Goal: Task Accomplishment & Management: Use online tool/utility

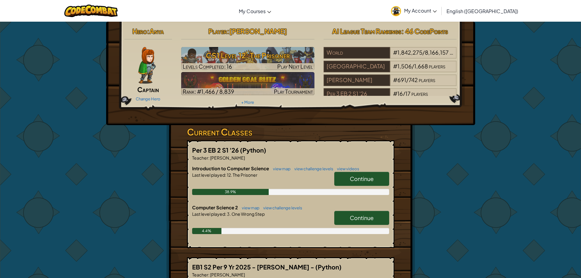
click at [357, 181] on span "Continue" at bounding box center [362, 178] width 24 height 7
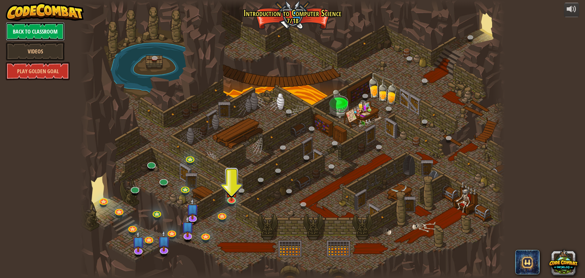
click at [16, 25] on link "Back to Classroom" at bounding box center [35, 31] width 59 height 18
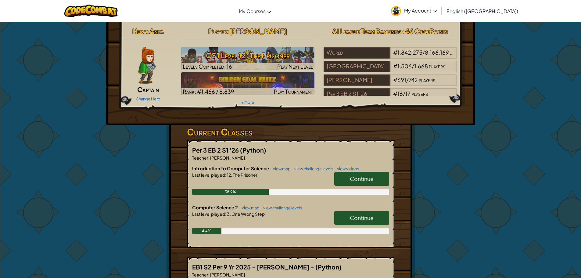
click at [348, 222] on link "Continue" at bounding box center [361, 218] width 55 height 14
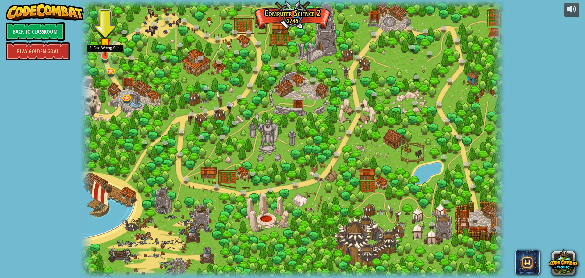
click at [104, 52] on img at bounding box center [104, 43] width 11 height 26
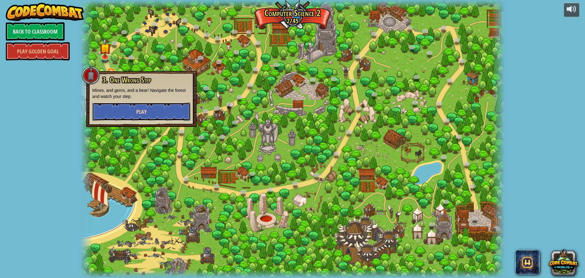
click at [124, 113] on button "Play" at bounding box center [141, 111] width 98 height 18
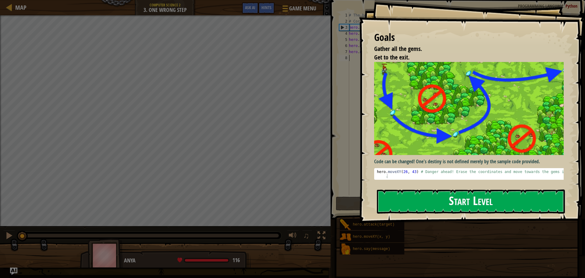
click at [415, 201] on button "Start Level" at bounding box center [471, 201] width 188 height 24
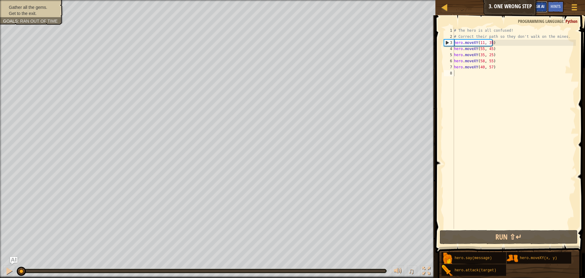
click at [544, 9] on span "Ask AI" at bounding box center [539, 6] width 10 height 6
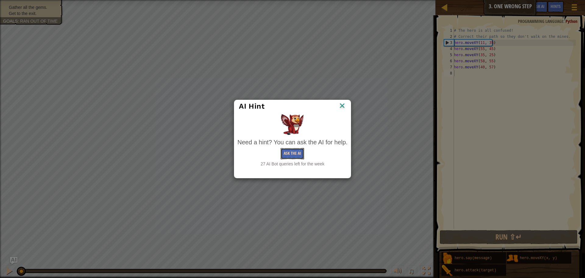
click at [292, 155] on button "Ask the AI" at bounding box center [292, 153] width 23 height 11
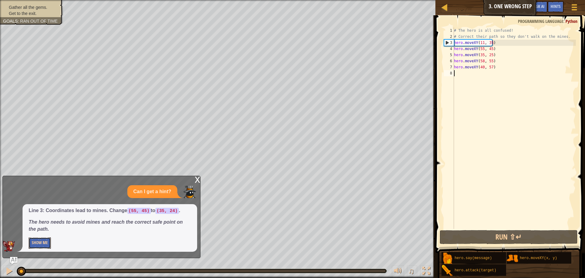
click at [42, 242] on button "Show Me" at bounding box center [40, 242] width 22 height 11
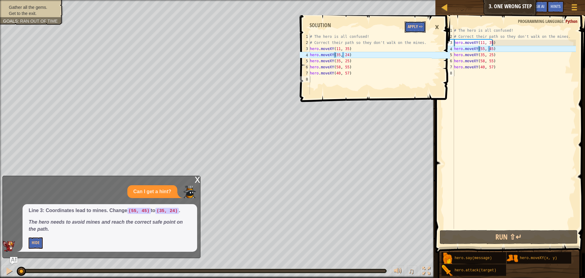
click at [412, 24] on button "Apply =>" at bounding box center [415, 26] width 21 height 11
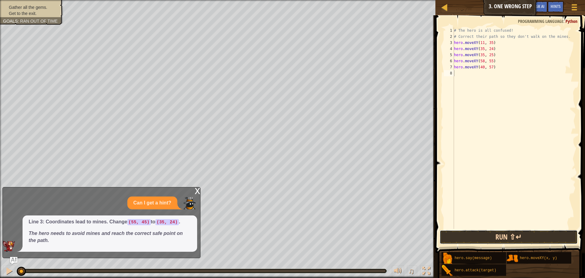
click at [440, 235] on button "Run ⇧↵" at bounding box center [509, 237] width 138 height 14
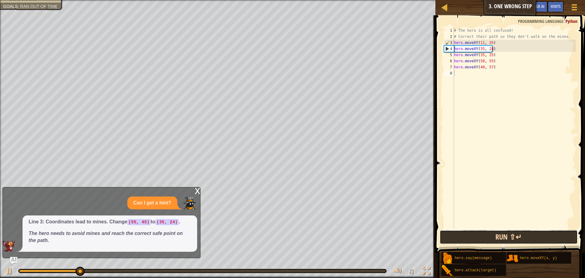
click at [506, 239] on button "Run ⇧↵" at bounding box center [509, 237] width 138 height 14
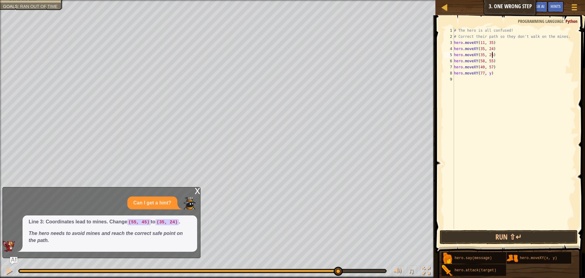
scroll to position [3, 0]
drag, startPoint x: 514, startPoint y: 54, endPoint x: 499, endPoint y: 68, distance: 21.1
drag, startPoint x: 499, startPoint y: 68, endPoint x: 489, endPoint y: 72, distance: 10.4
click at [489, 72] on div "# The hero is all confused! # Correct their path so they don't walk on the mine…" at bounding box center [514, 133] width 123 height 213
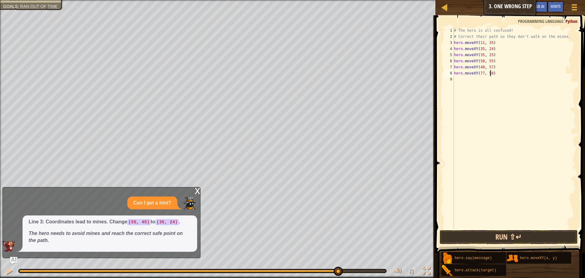
type textarea "hero.moveXY(77, 58)"
click at [465, 235] on button "Run ⇧↵" at bounding box center [509, 237] width 138 height 14
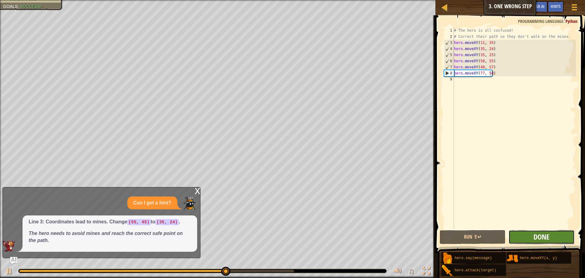
click at [537, 236] on span "Done" at bounding box center [542, 237] width 16 height 10
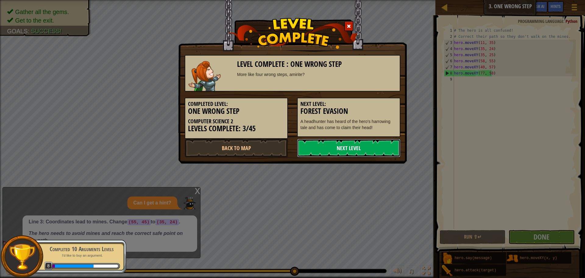
click at [379, 148] on link "Next Level" at bounding box center [348, 148] width 103 height 18
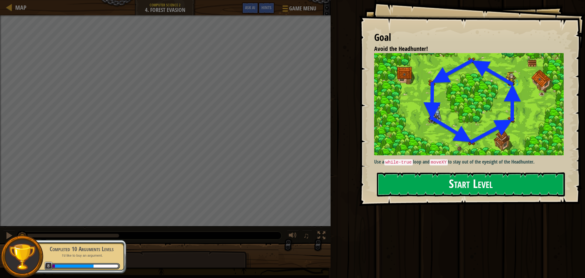
click at [418, 172] on button "Start Level" at bounding box center [471, 184] width 188 height 24
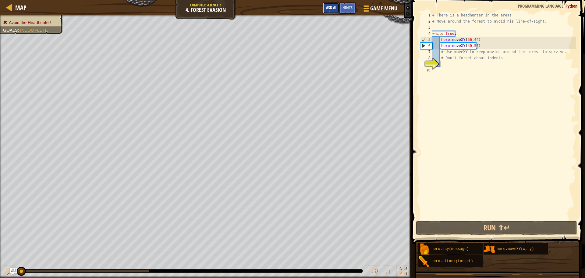
click at [326, 6] on span "Ask AI" at bounding box center [331, 8] width 10 height 6
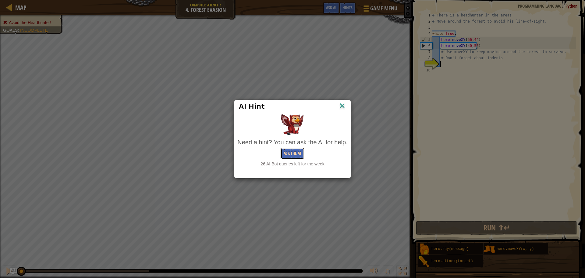
click at [288, 148] on button "Ask the AI" at bounding box center [292, 153] width 23 height 11
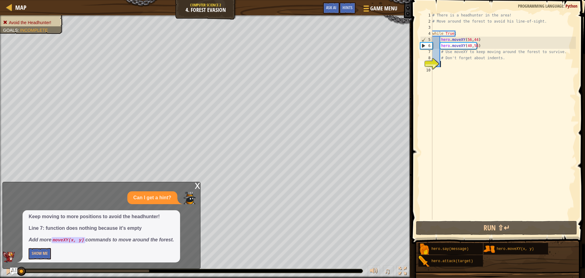
click at [27, 256] on div "Keep moving to more positions to avoid the headhunter! Line 7: function does no…" at bounding box center [102, 236] width 158 height 52
click at [31, 254] on button "Show Me" at bounding box center [40, 253] width 22 height 11
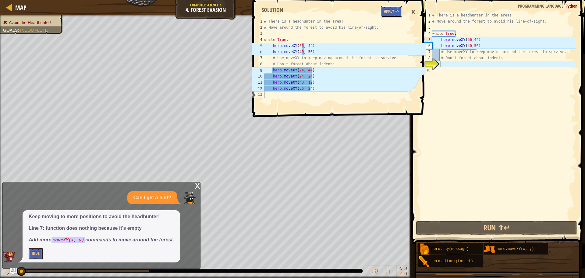
click at [385, 12] on button "Apply =>" at bounding box center [391, 11] width 21 height 11
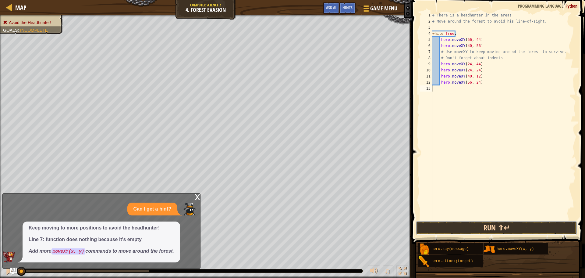
click at [443, 230] on button "Run ⇧↵" at bounding box center [496, 228] width 161 height 14
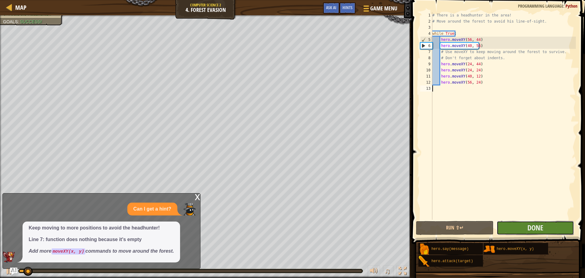
click at [513, 229] on button "Done" at bounding box center [535, 228] width 77 height 14
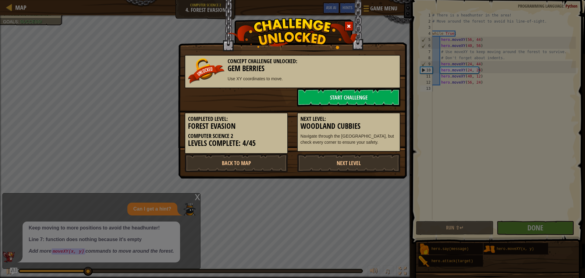
click at [275, 257] on div "Concept Challenge Unlocked: Gem Berries Use XY coordinates to move. Start Chall…" at bounding box center [292, 139] width 585 height 278
click at [340, 157] on link "Next Level" at bounding box center [348, 163] width 103 height 18
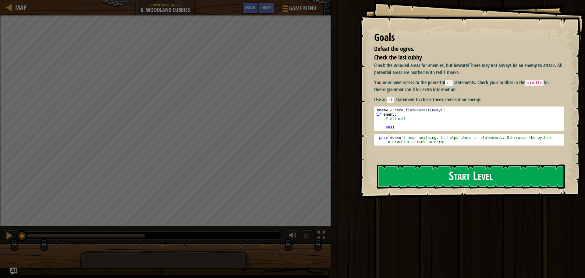
click at [451, 179] on button "Start Level" at bounding box center [471, 176] width 188 height 24
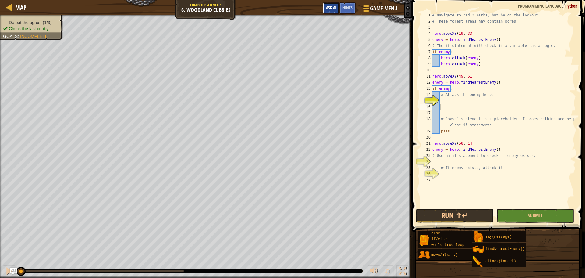
click at [337, 12] on button "Ask AI" at bounding box center [331, 7] width 16 height 11
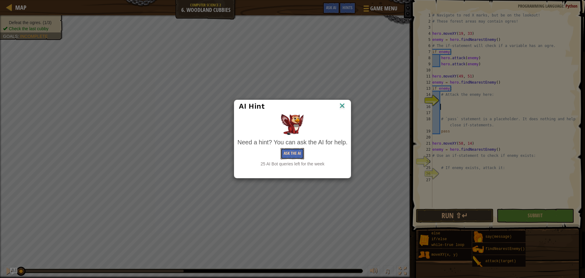
click at [294, 152] on button "Ask the AI" at bounding box center [292, 153] width 23 height 11
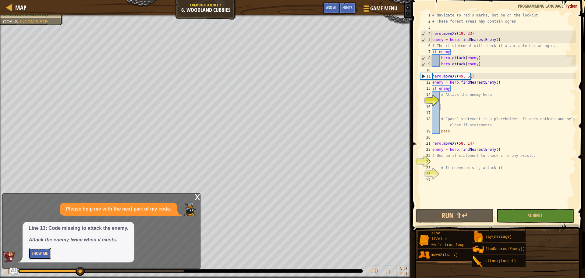
click at [36, 253] on button "Show Me" at bounding box center [40, 253] width 22 height 11
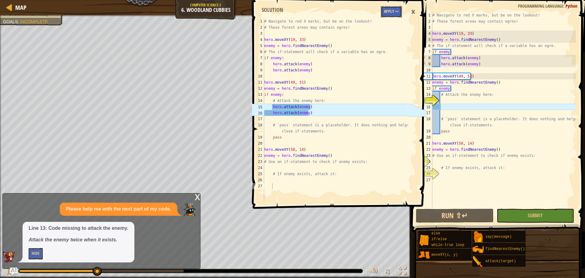
click at [397, 10] on button "Apply =>" at bounding box center [391, 11] width 21 height 11
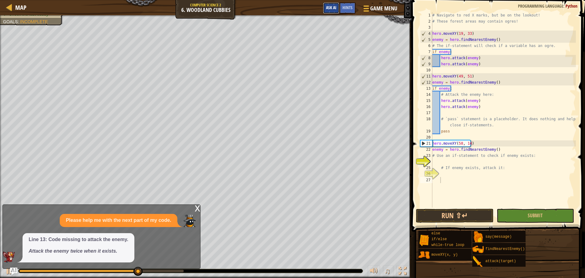
click at [325, 6] on button "Ask AI" at bounding box center [331, 7] width 16 height 11
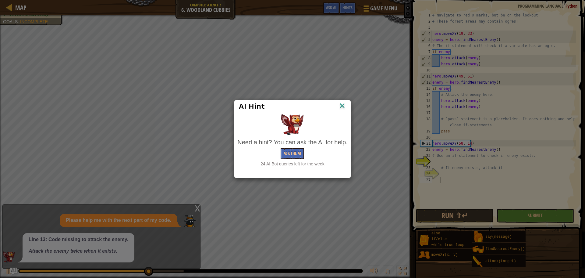
click at [304, 148] on div "Need a hint? You can ask the AI for help. Ask the AI 24 AI Bot queries left for…" at bounding box center [292, 152] width 110 height 29
click at [291, 157] on button "Ask the AI" at bounding box center [292, 153] width 23 height 11
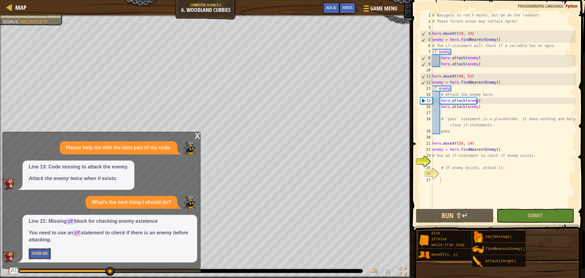
click at [42, 249] on button "Show Me" at bounding box center [40, 253] width 22 height 11
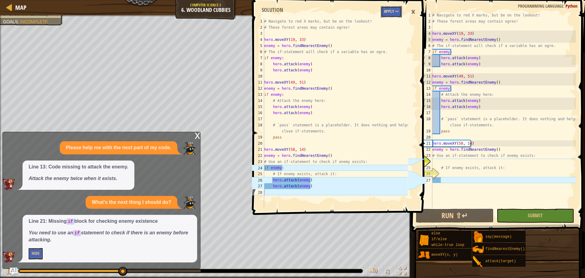
click at [384, 12] on button "Apply =>" at bounding box center [391, 11] width 21 height 11
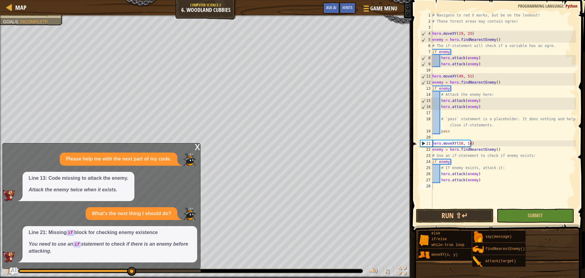
click at [542, 223] on span at bounding box center [499, 106] width 178 height 249
click at [539, 221] on button "Submit" at bounding box center [535, 216] width 77 height 14
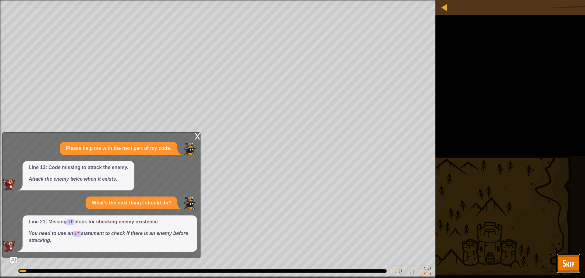
click at [573, 262] on span "Skip" at bounding box center [569, 263] width 12 height 12
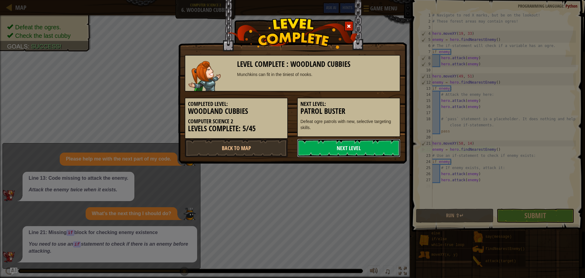
click at [353, 152] on link "Next Level" at bounding box center [348, 148] width 103 height 18
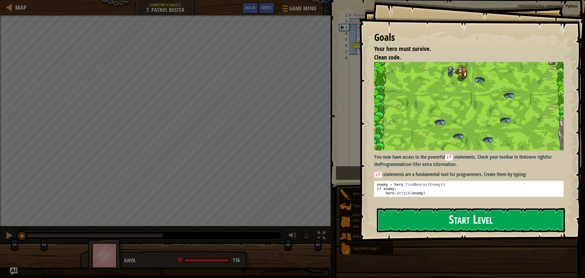
click at [461, 218] on button "Start Level" at bounding box center [471, 220] width 188 height 24
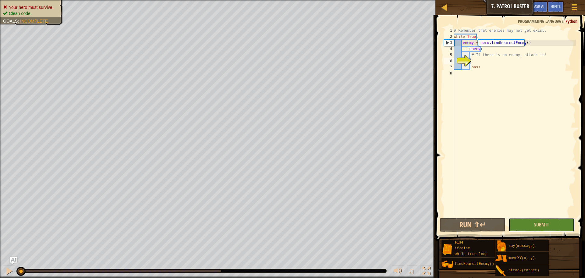
click at [518, 226] on button "Submit" at bounding box center [542, 225] width 66 height 14
